Goal: Navigation & Orientation: Find specific page/section

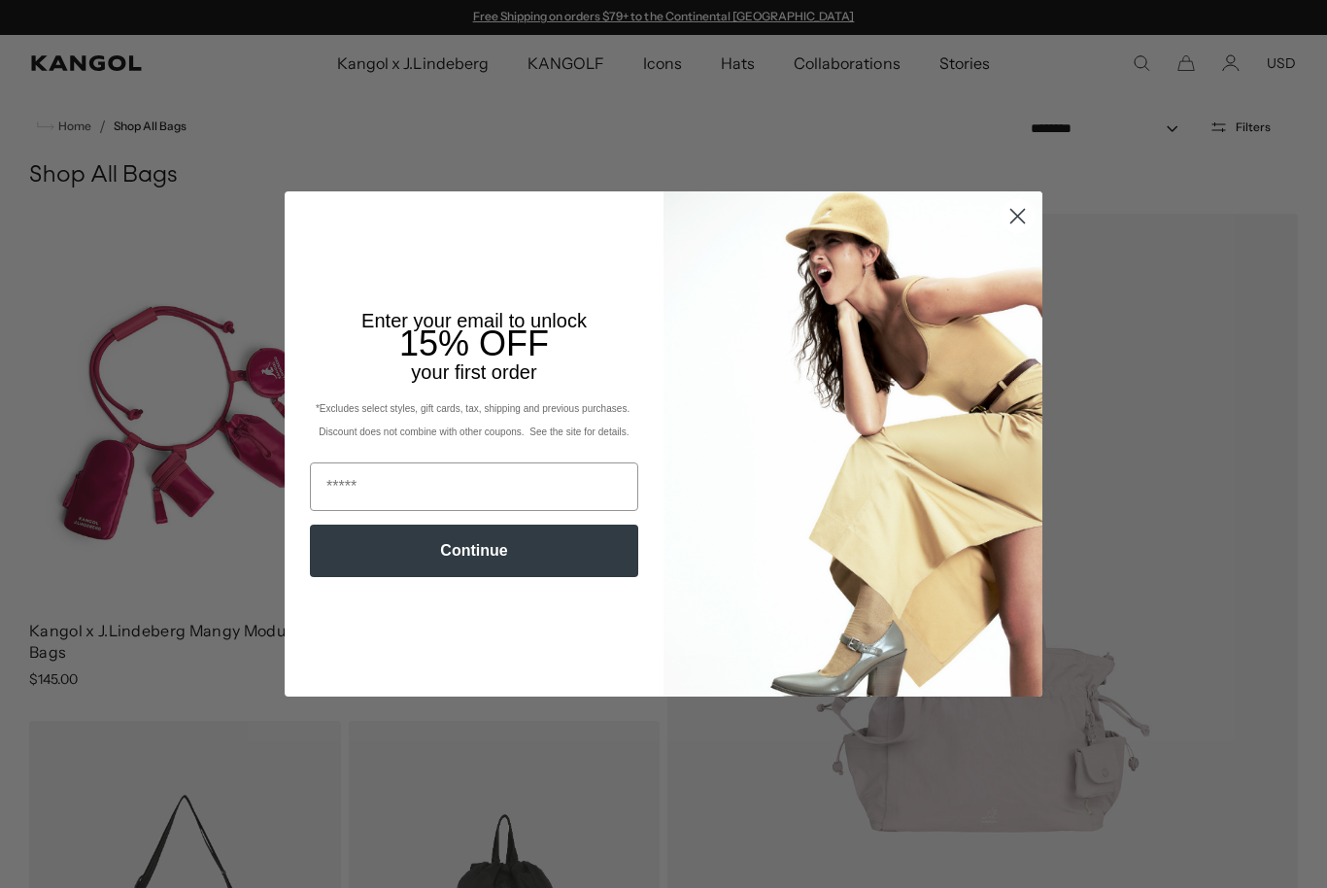
click at [1024, 222] on icon "Close dialog" at bounding box center [1018, 216] width 14 height 14
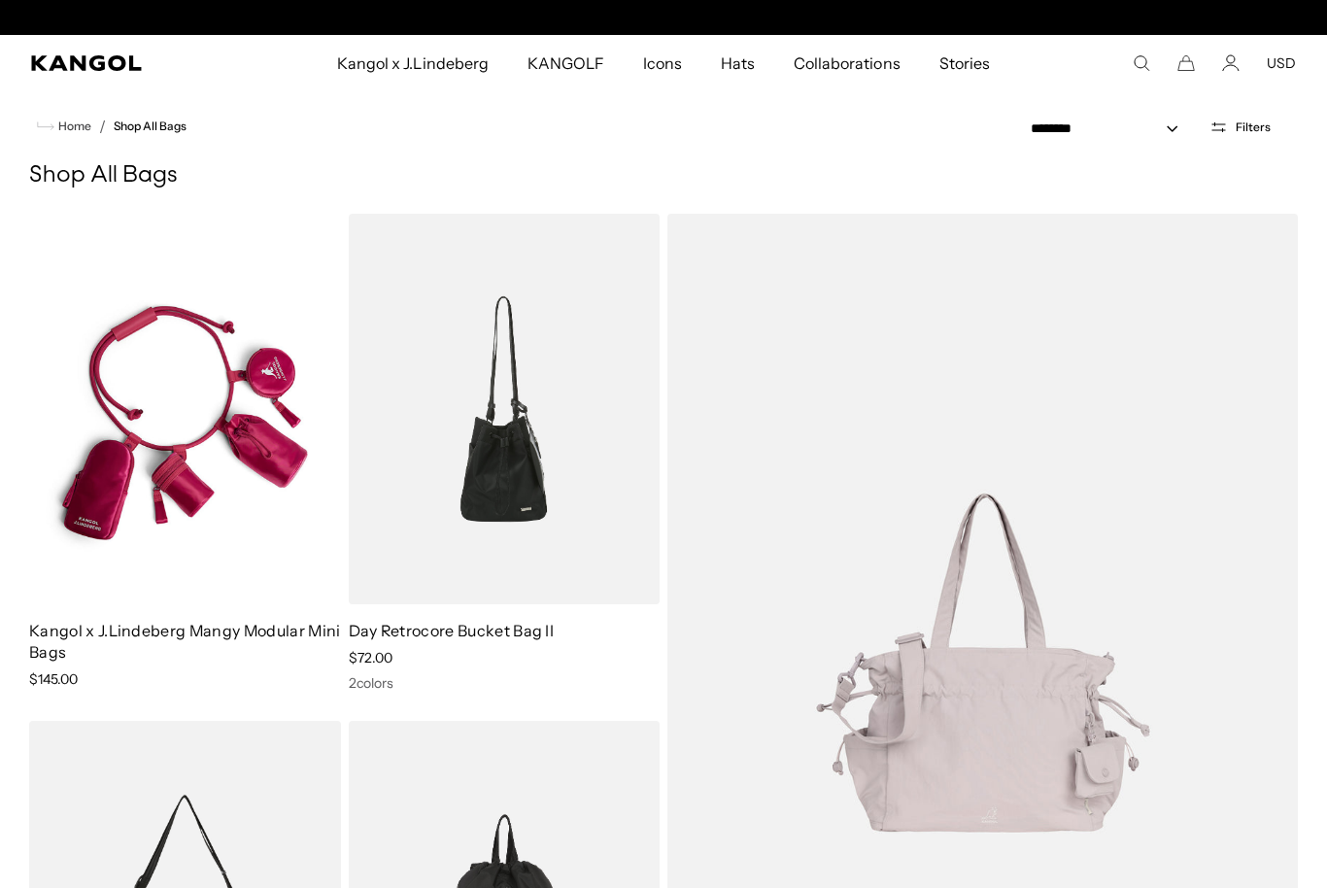
scroll to position [0, 400]
